Goal: Task Accomplishment & Management: Use online tool/utility

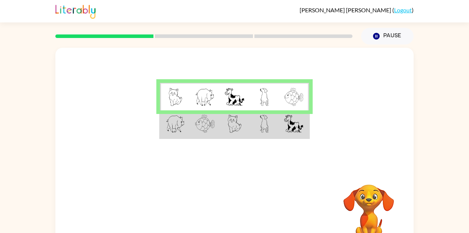
click at [252, 108] on td at bounding box center [264, 97] width 30 height 28
click at [386, 166] on div at bounding box center [234, 109] width 358 height 122
drag, startPoint x: 367, startPoint y: 204, endPoint x: 366, endPoint y: 197, distance: 7.0
click at [366, 197] on video "Your browser must support playing .mp4 files to use Literably. Please try using…" at bounding box center [368, 209] width 72 height 72
click at [365, 199] on video "Your browser must support playing .mp4 files to use Literably. Please try using…" at bounding box center [368, 209] width 72 height 72
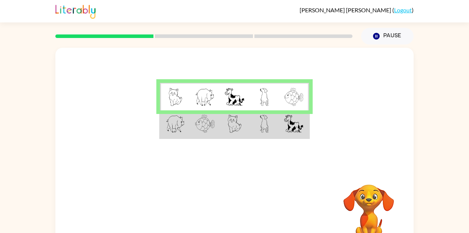
click at [273, 159] on div at bounding box center [234, 109] width 358 height 122
click at [231, 110] on td at bounding box center [235, 97] width 30 height 28
click at [212, 106] on td at bounding box center [205, 97] width 30 height 28
click at [210, 105] on img at bounding box center [205, 97] width 20 height 18
click at [165, 102] on td at bounding box center [175, 97] width 30 height 28
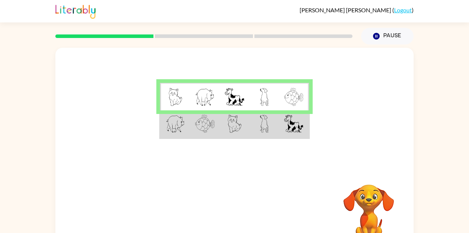
click at [171, 98] on img at bounding box center [176, 97] width 14 height 18
click at [222, 114] on td at bounding box center [235, 124] width 30 height 28
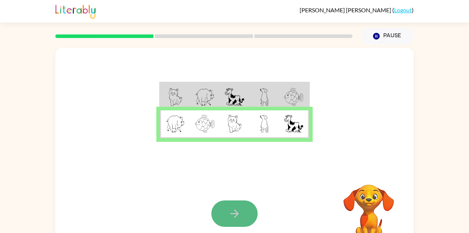
click at [231, 215] on icon "button" at bounding box center [234, 213] width 13 height 13
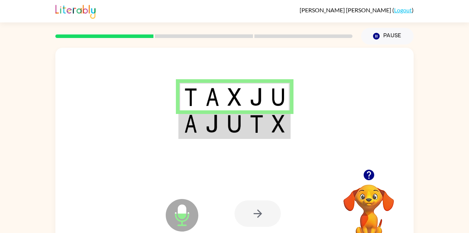
click at [271, 210] on div at bounding box center [257, 213] width 46 height 26
click at [187, 127] on img at bounding box center [190, 124] width 13 height 18
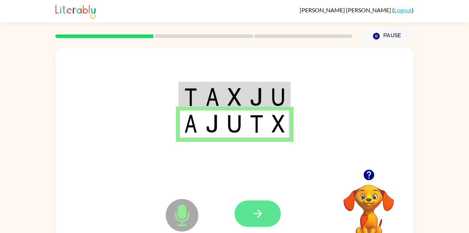
click at [251, 222] on button "button" at bounding box center [257, 213] width 46 height 26
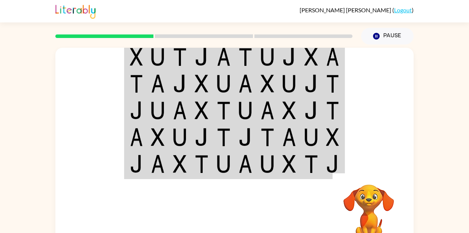
click at [256, 215] on div at bounding box center [287, 213] width 107 height 81
click at [145, 58] on td at bounding box center [136, 57] width 22 height 28
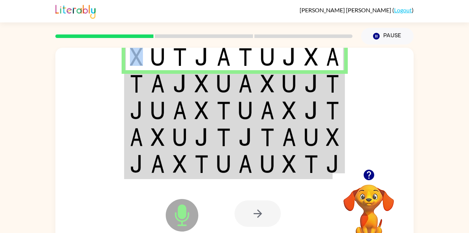
drag, startPoint x: 145, startPoint y: 58, endPoint x: 117, endPoint y: 94, distance: 45.8
click at [117, 94] on div at bounding box center [234, 109] width 358 height 122
click at [125, 89] on td at bounding box center [136, 83] width 22 height 27
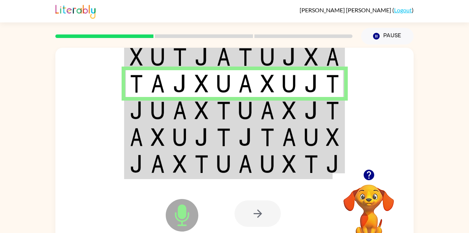
drag, startPoint x: 157, startPoint y: 110, endPoint x: 153, endPoint y: 114, distance: 5.9
click at [156, 110] on img at bounding box center [158, 110] width 14 height 18
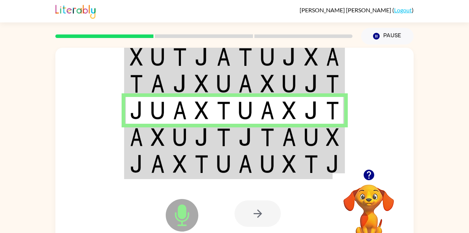
click at [162, 151] on td at bounding box center [158, 164] width 22 height 28
click at [162, 146] on td at bounding box center [158, 137] width 22 height 27
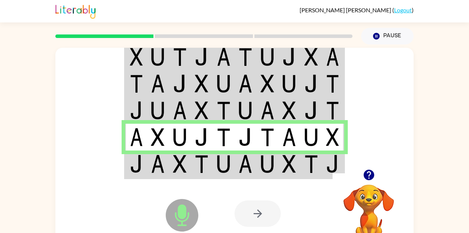
click at [138, 176] on div "Microphone The Microphone is here when it is your turn to talk" at bounding box center [164, 197] width 72 height 48
click at [157, 157] on img at bounding box center [158, 164] width 14 height 18
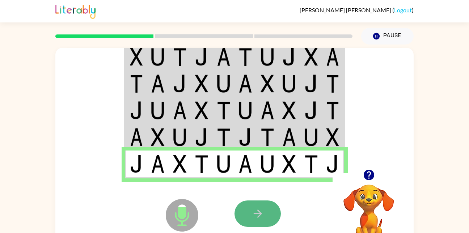
click at [270, 215] on button "button" at bounding box center [257, 213] width 46 height 26
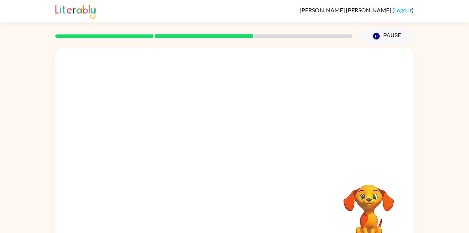
click at [239, 165] on div at bounding box center [234, 109] width 358 height 122
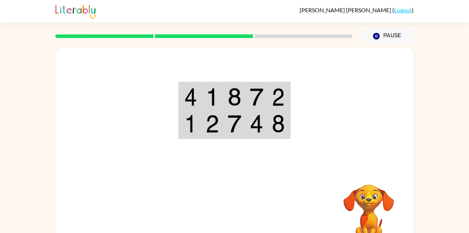
click at [203, 105] on td at bounding box center [212, 97] width 22 height 28
click at [180, 98] on td at bounding box center [190, 97] width 22 height 28
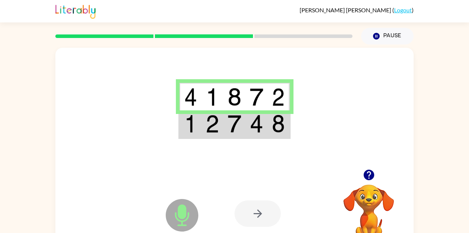
click at [197, 120] on td at bounding box center [190, 124] width 22 height 28
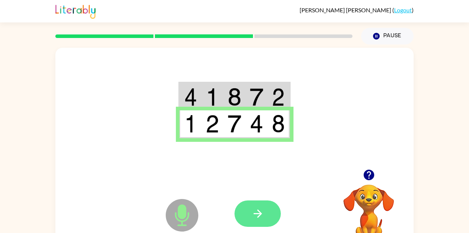
click at [253, 212] on icon "button" at bounding box center [257, 213] width 13 height 13
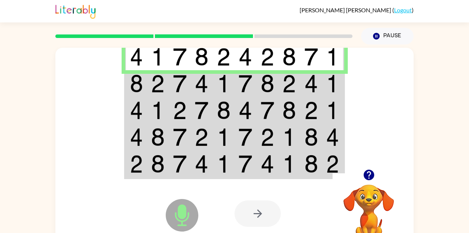
click at [187, 89] on td at bounding box center [180, 83] width 22 height 27
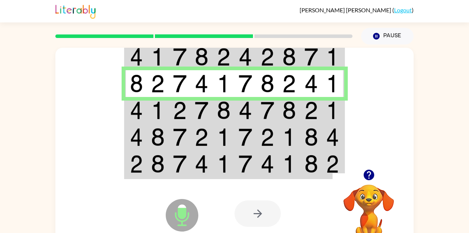
click at [187, 106] on td at bounding box center [180, 110] width 22 height 27
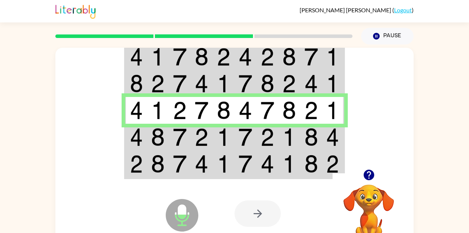
click at [128, 123] on td at bounding box center [136, 110] width 22 height 27
click at [136, 144] on img at bounding box center [136, 137] width 13 height 18
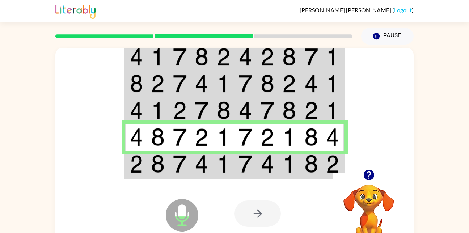
click at [165, 164] on td at bounding box center [158, 164] width 22 height 28
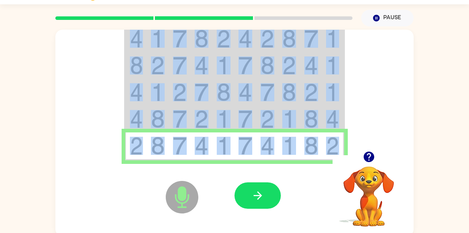
scroll to position [21, 0]
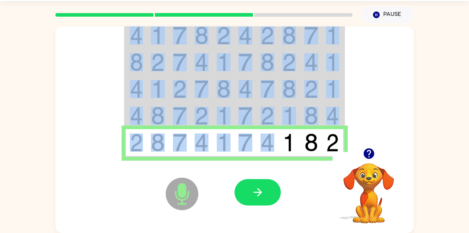
drag, startPoint x: 165, startPoint y: 164, endPoint x: 277, endPoint y: 142, distance: 114.3
click at [277, 142] on tr at bounding box center [234, 143] width 219 height 28
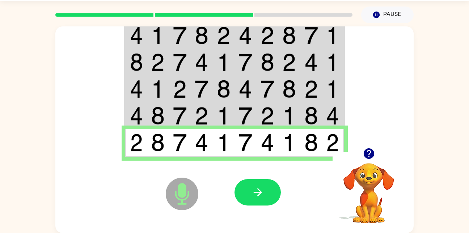
drag, startPoint x: 277, startPoint y: 142, endPoint x: 304, endPoint y: 170, distance: 38.9
click at [304, 170] on div at bounding box center [287, 192] width 107 height 81
click at [260, 187] on icon "button" at bounding box center [257, 192] width 13 height 13
click at [260, 187] on div at bounding box center [287, 192] width 107 height 81
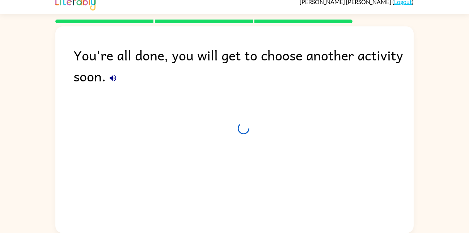
scroll to position [8, 0]
